Goal: Task Accomplishment & Management: Manage account settings

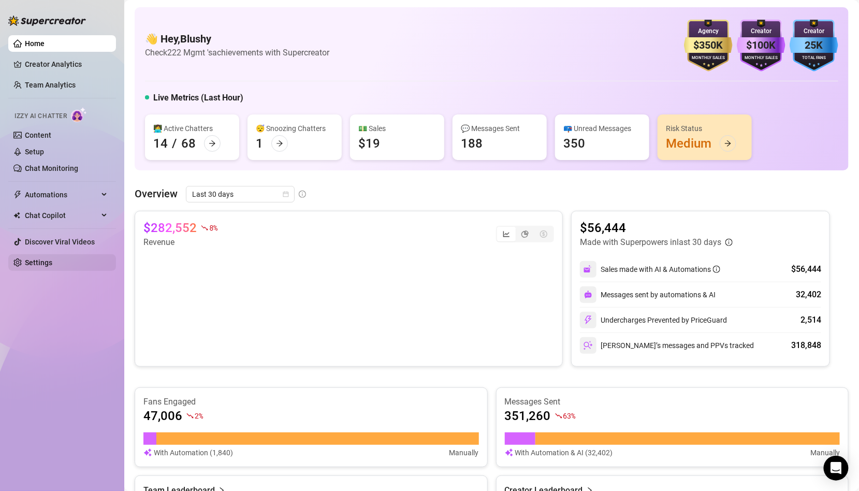
click at [52, 260] on link "Settings" at bounding box center [38, 262] width 27 height 8
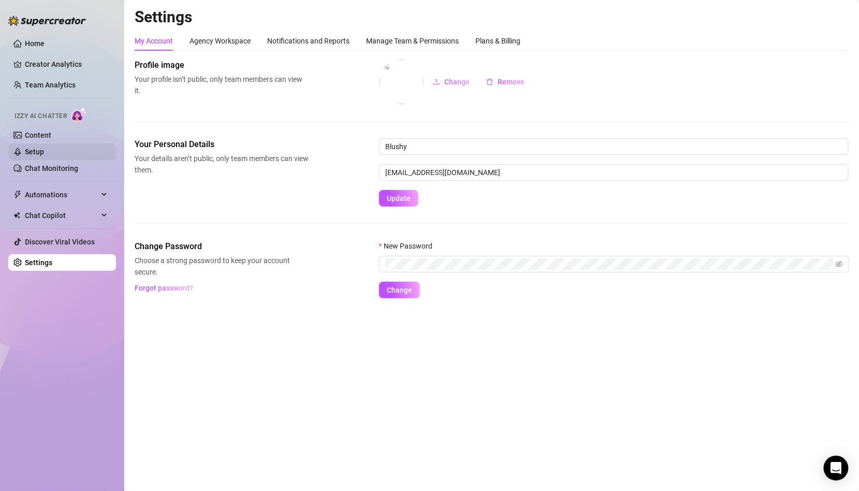
click at [44, 150] on link "Setup" at bounding box center [34, 152] width 19 height 8
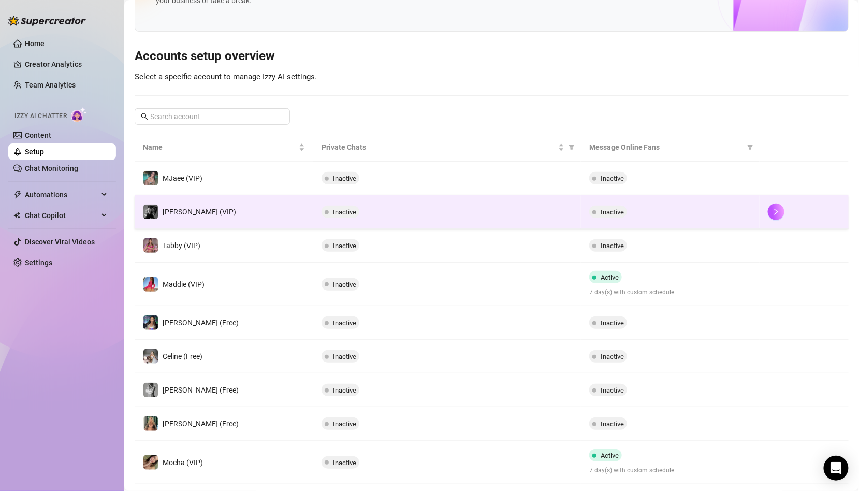
scroll to position [149, 0]
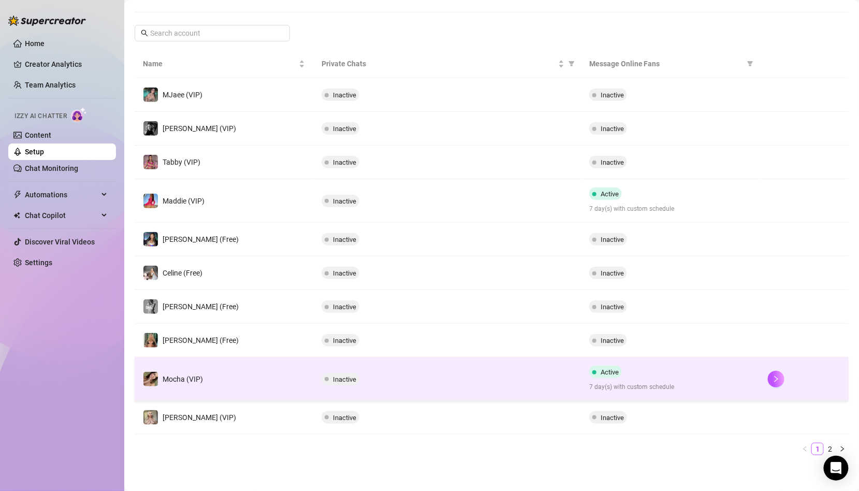
click at [248, 370] on td "Mocha (VIP)" at bounding box center [224, 378] width 179 height 43
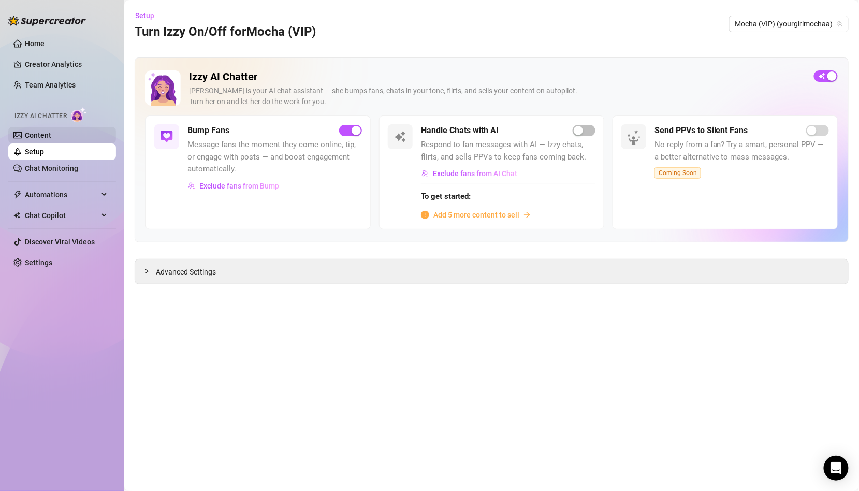
click at [51, 138] on link "Content" at bounding box center [38, 135] width 26 height 8
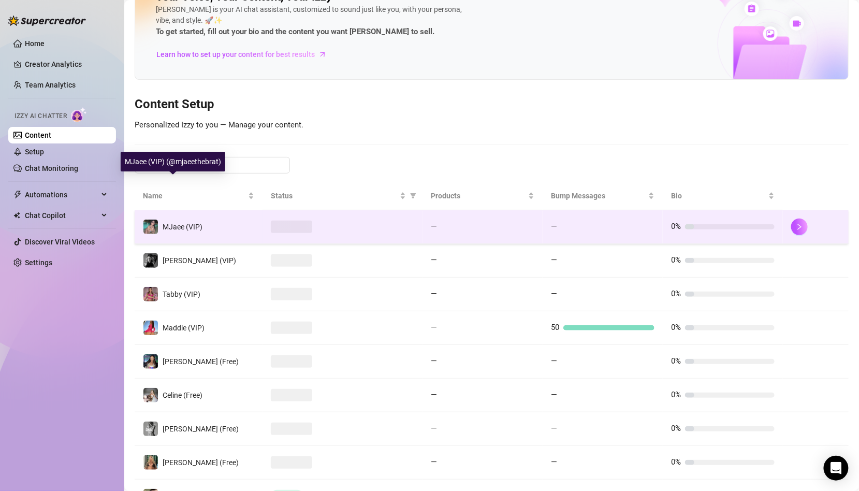
scroll to position [147, 0]
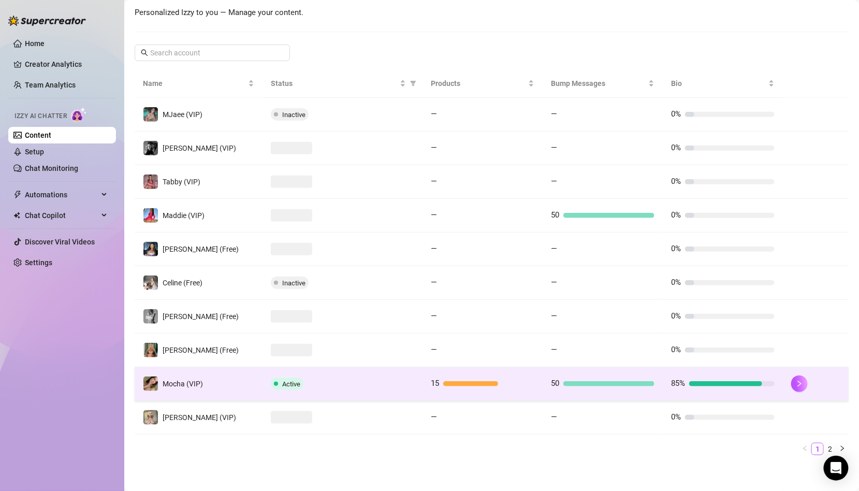
click at [200, 369] on td "Mocha (VIP)" at bounding box center [199, 384] width 128 height 34
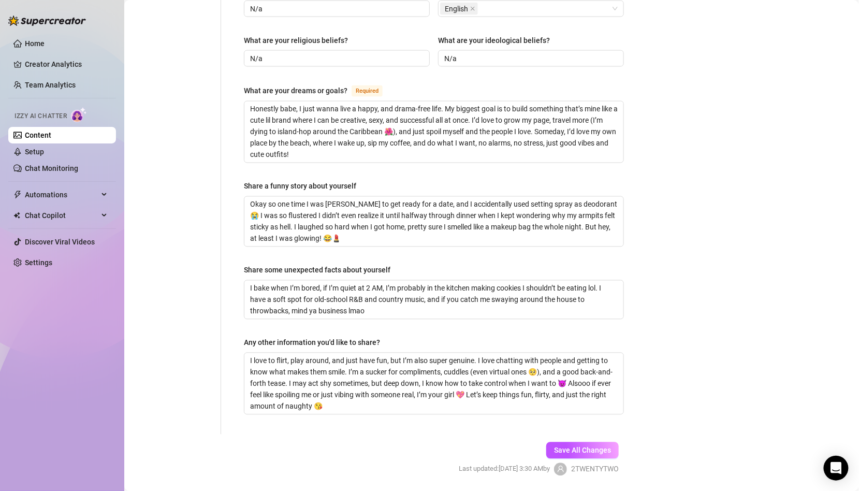
scroll to position [621, 0]
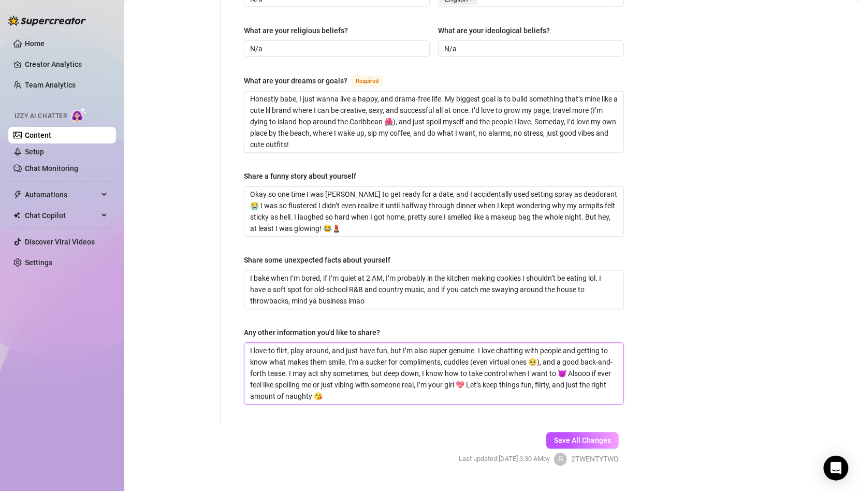
click at [524, 370] on textarea "I love to flirt, play around, and just have fun, but I’m also super genuine. I …" at bounding box center [433, 373] width 379 height 61
click at [596, 436] on span "Save All Changes" at bounding box center [582, 440] width 57 height 8
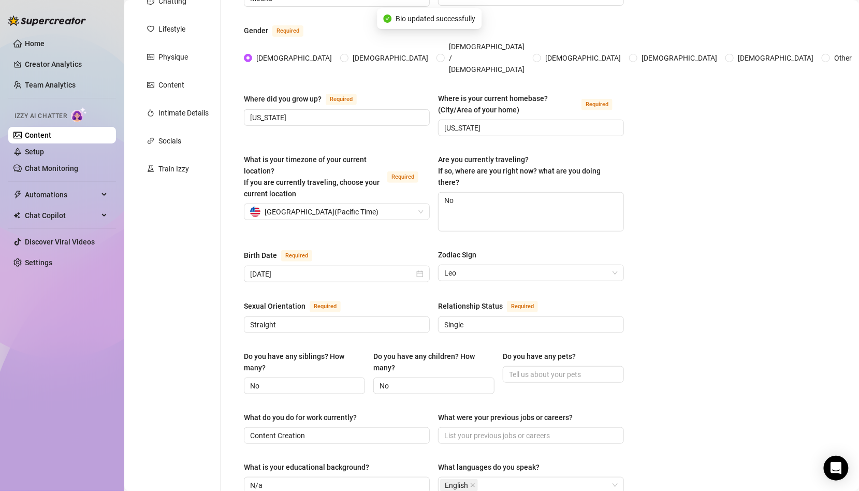
scroll to position [62, 0]
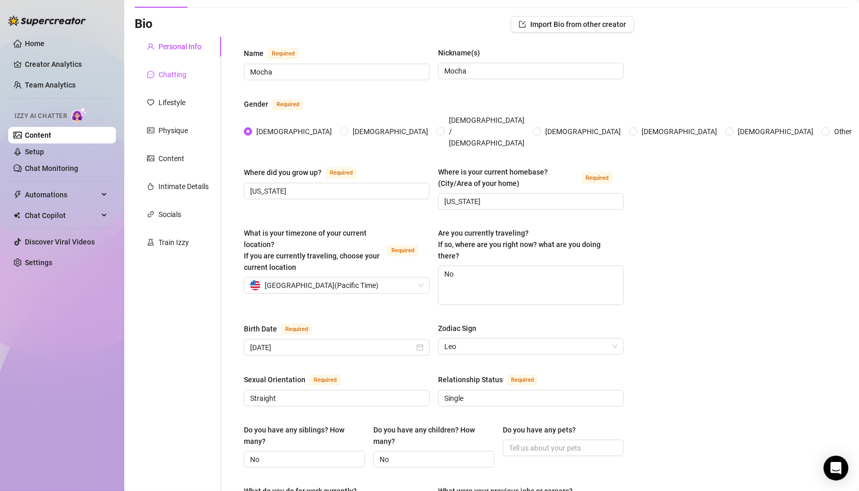
click at [179, 76] on div "Chatting" at bounding box center [172, 74] width 28 height 11
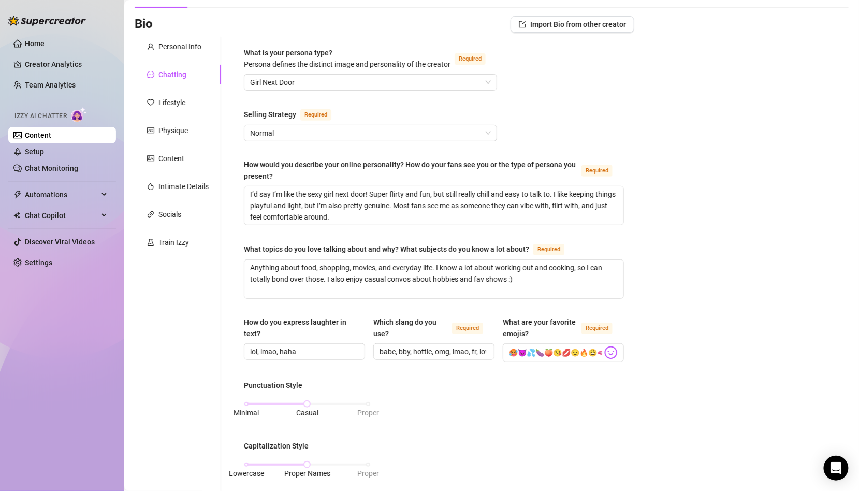
scroll to position [499, 0]
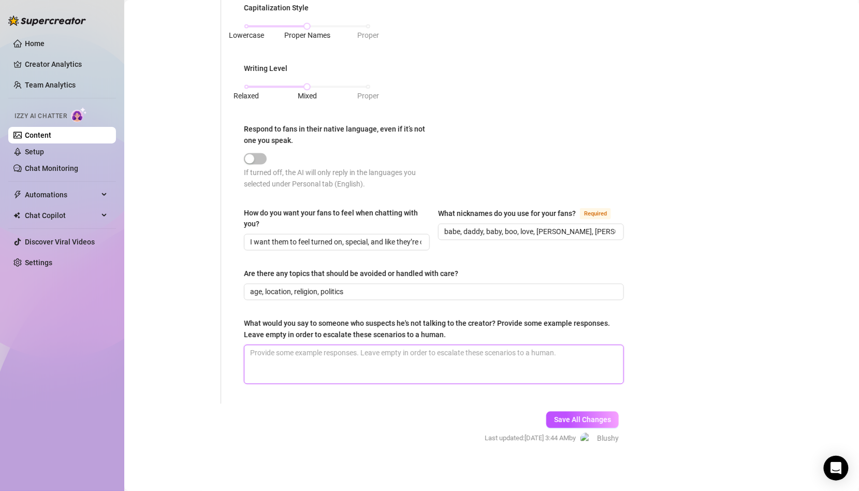
click at [537, 374] on textarea "What would you say to someone who suspects he's not talking to the creator? Pro…" at bounding box center [433, 364] width 379 height 38
click at [581, 421] on button "Save All Changes" at bounding box center [582, 419] width 72 height 17
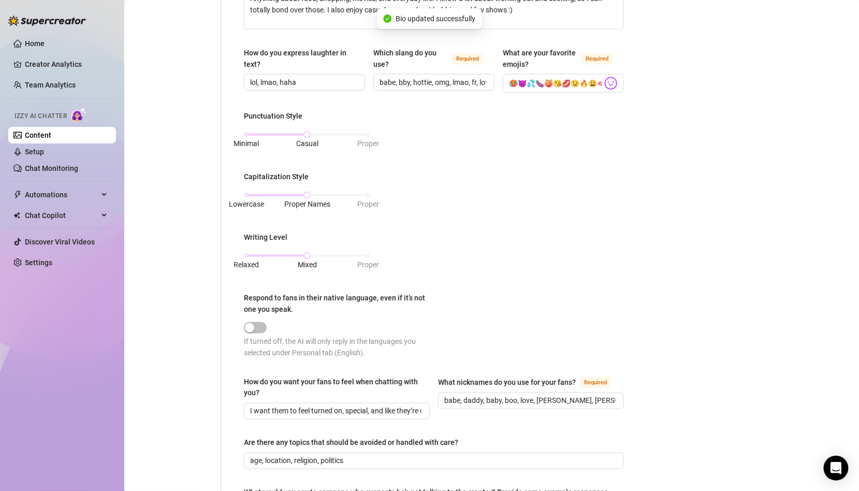
scroll to position [0, 0]
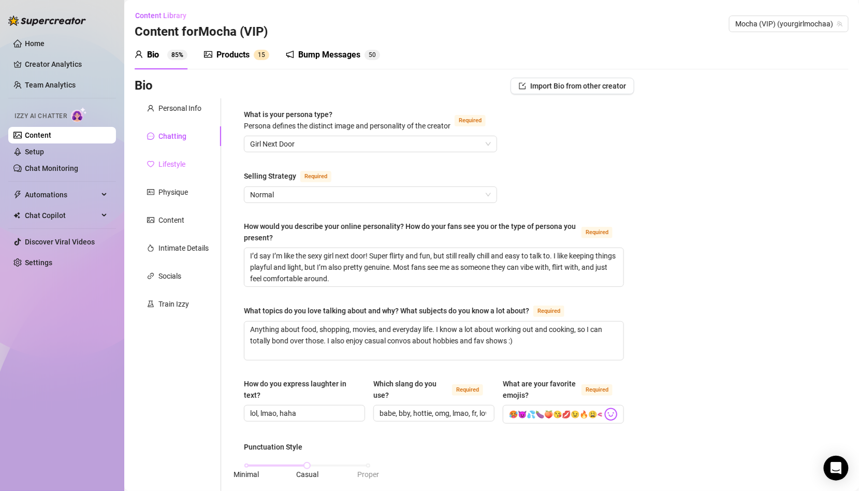
click at [187, 167] on div "Lifestyle" at bounding box center [178, 164] width 86 height 20
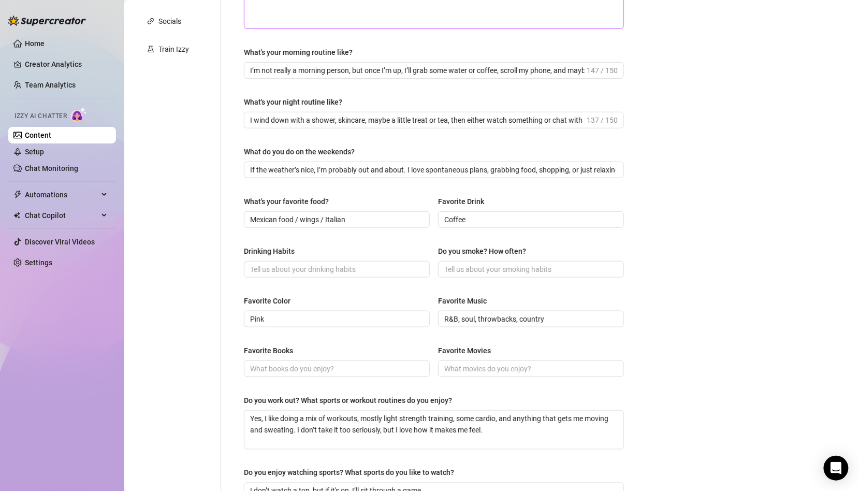
scroll to position [392, 0]
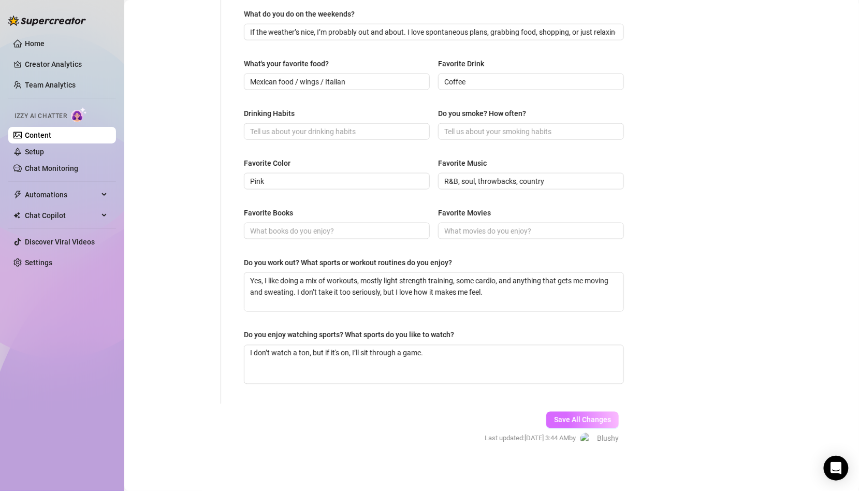
click at [559, 417] on span "Save All Changes" at bounding box center [582, 420] width 57 height 8
click at [386, 135] on span at bounding box center [337, 131] width 186 height 17
drag, startPoint x: 435, startPoint y: 111, endPoint x: 550, endPoint y: 111, distance: 114.4
click at [550, 111] on div "Drinking Habits Do you smoke? How often?" at bounding box center [434, 128] width 380 height 41
copy div "Do you smoke? How often?"
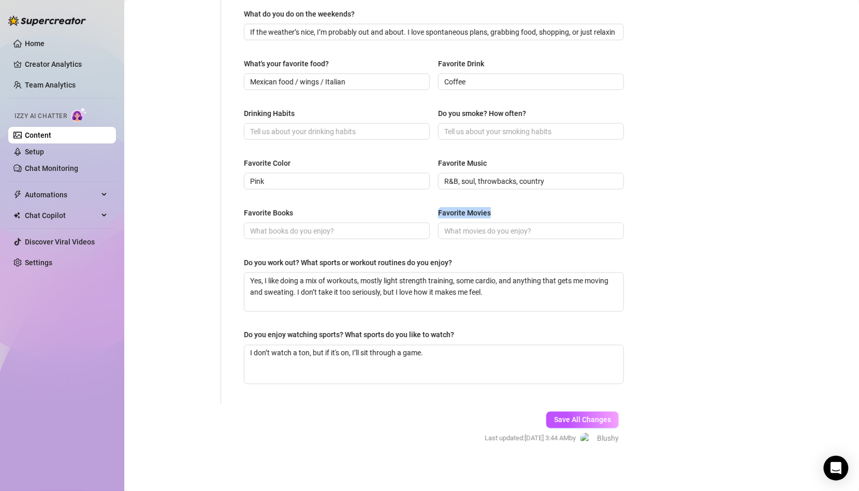
drag, startPoint x: 438, startPoint y: 209, endPoint x: 561, endPoint y: 210, distance: 122.2
click at [561, 210] on div "Favorite Movies" at bounding box center [531, 215] width 186 height 16
copy div "Favorite Movies"
drag, startPoint x: 242, startPoint y: 208, endPoint x: 319, endPoint y: 209, distance: 77.1
click at [320, 209] on div "What are your hobbies and interests? What do you enjoy about them? Required I l…" at bounding box center [433, 55] width 401 height 698
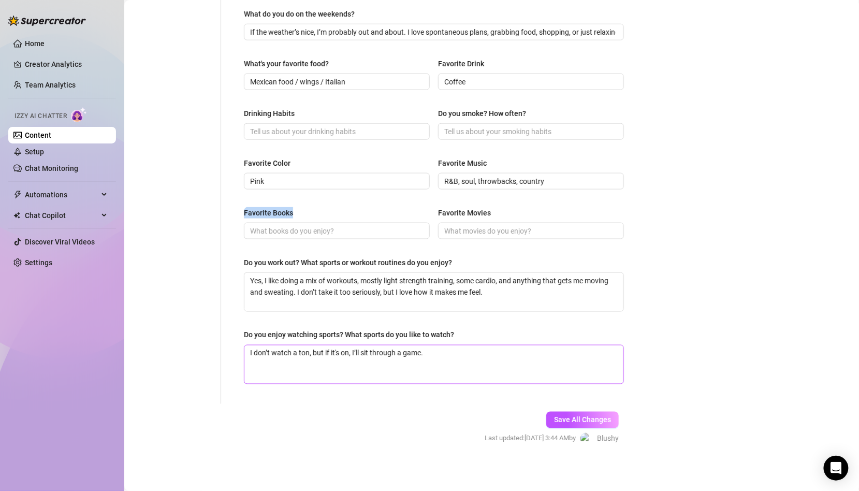
copy div "Favorite Books"
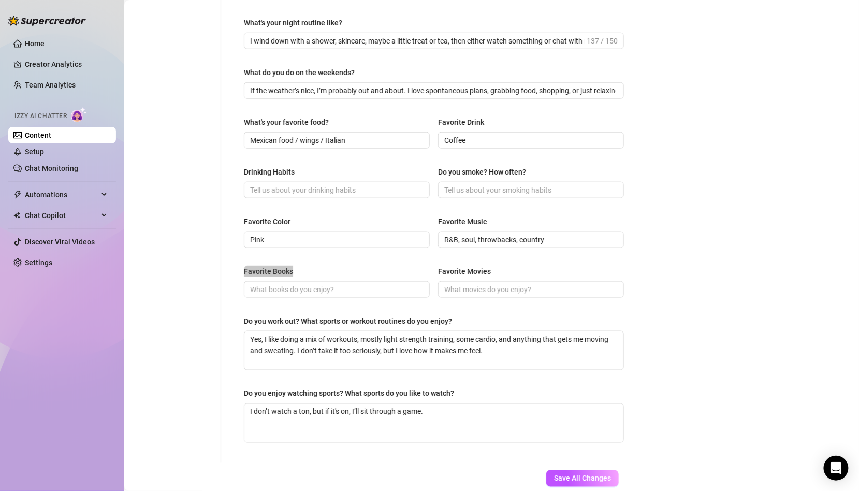
scroll to position [333, 0]
click at [346, 378] on div "What are your hobbies and interests? What do you enjoy about them? Required I l…" at bounding box center [434, 113] width 380 height 677
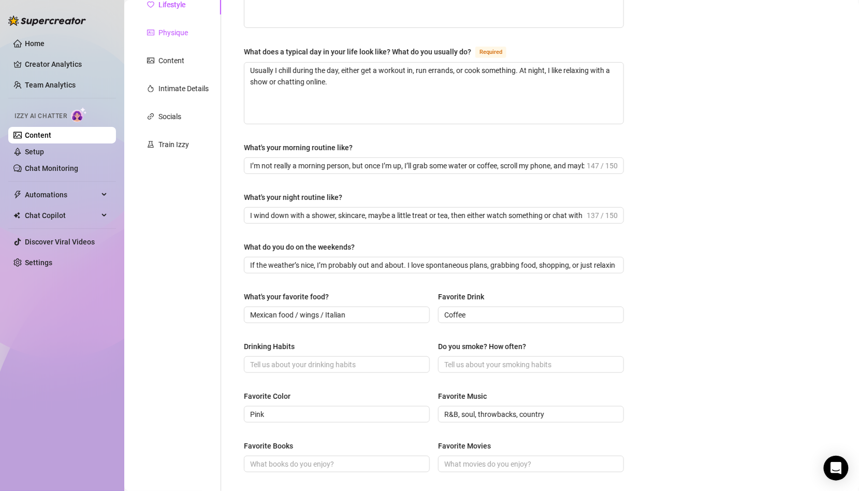
click at [186, 32] on div "Physique" at bounding box center [173, 32] width 30 height 11
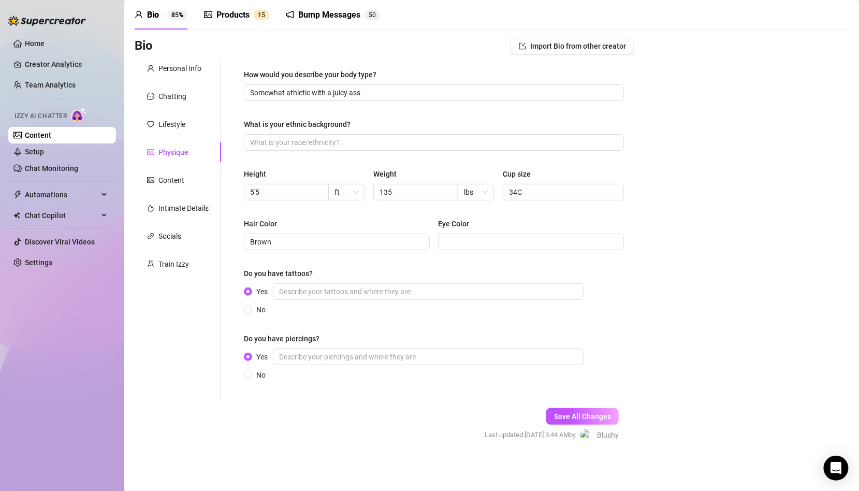
scroll to position [39, 0]
click at [170, 182] on div "Content" at bounding box center [171, 180] width 26 height 11
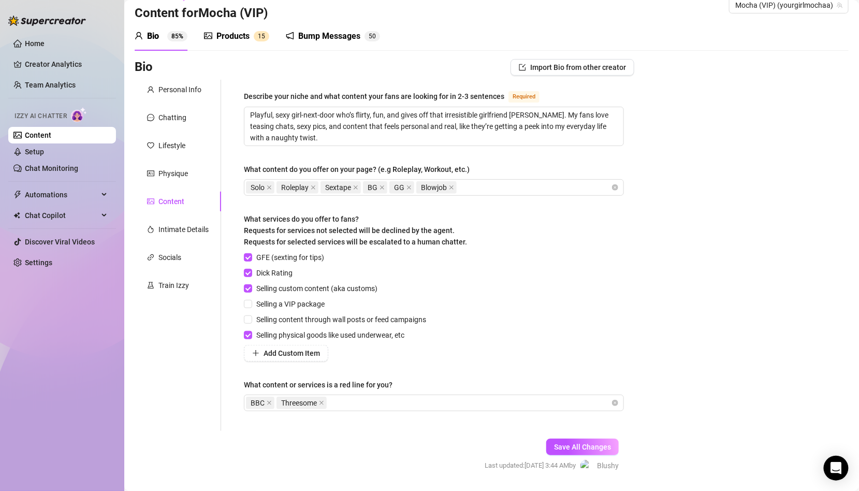
scroll to position [0, 0]
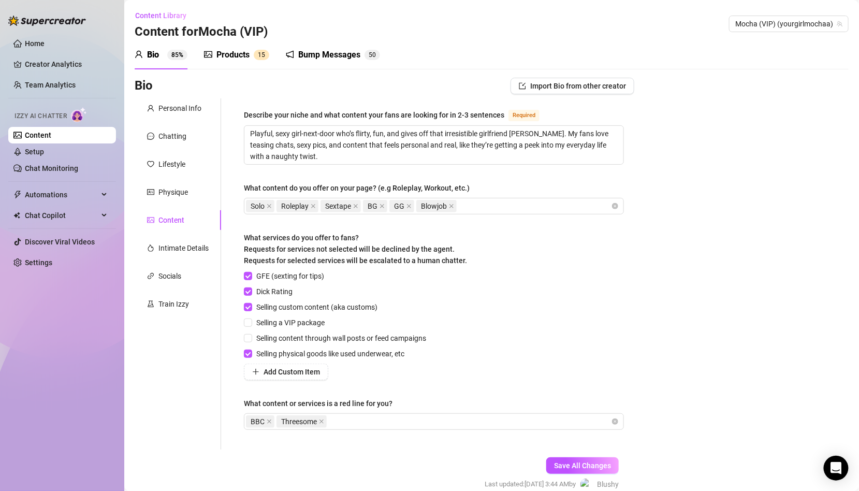
click at [190, 237] on div "Personal Info Chatting Lifestyle Physique Content Intimate Details Socials Trai…" at bounding box center [178, 273] width 86 height 351
click at [190, 252] on div "Intimate Details" at bounding box center [183, 247] width 50 height 11
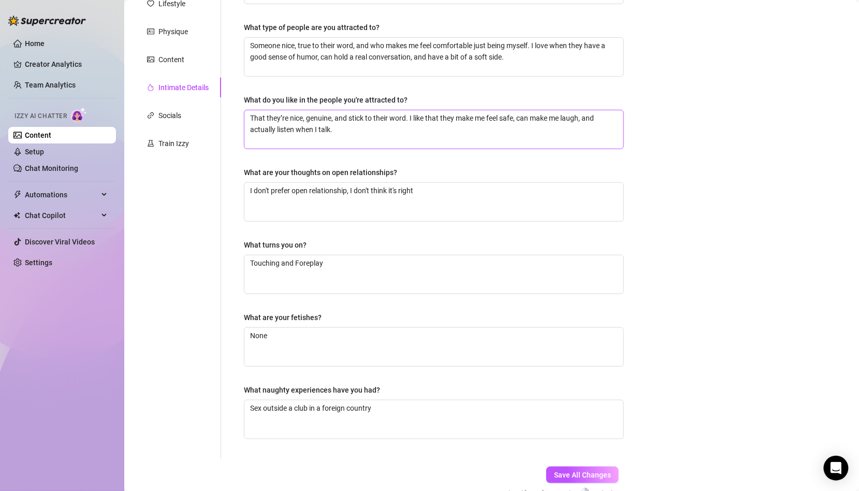
scroll to position [215, 0]
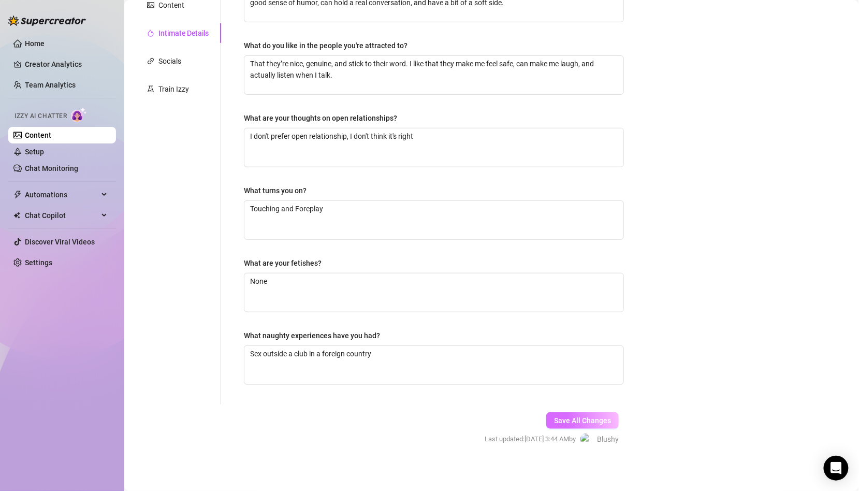
click at [576, 416] on span "Save All Changes" at bounding box center [582, 420] width 57 height 8
click at [185, 62] on div "Socials" at bounding box center [178, 61] width 86 height 20
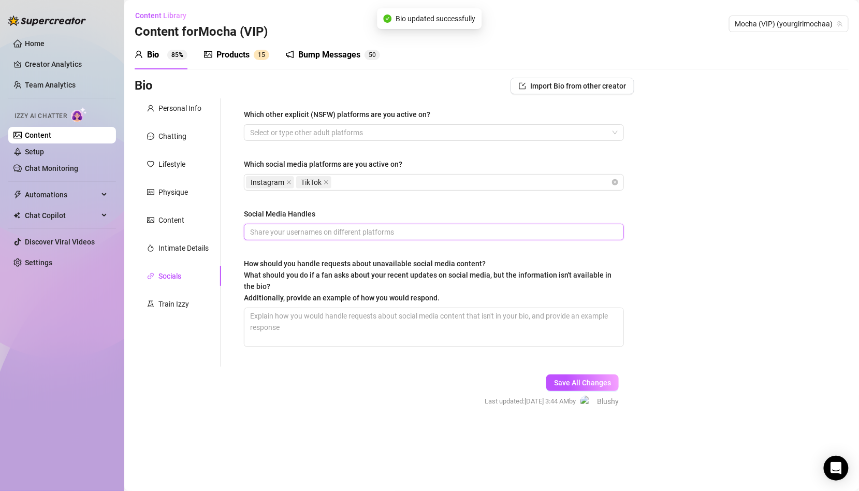
click at [301, 237] on input "Social Media Handles" at bounding box center [432, 231] width 365 height 11
click at [564, 378] on span "Save All Changes" at bounding box center [582, 382] width 57 height 8
